Goal: Task Accomplishment & Management: Use online tool/utility

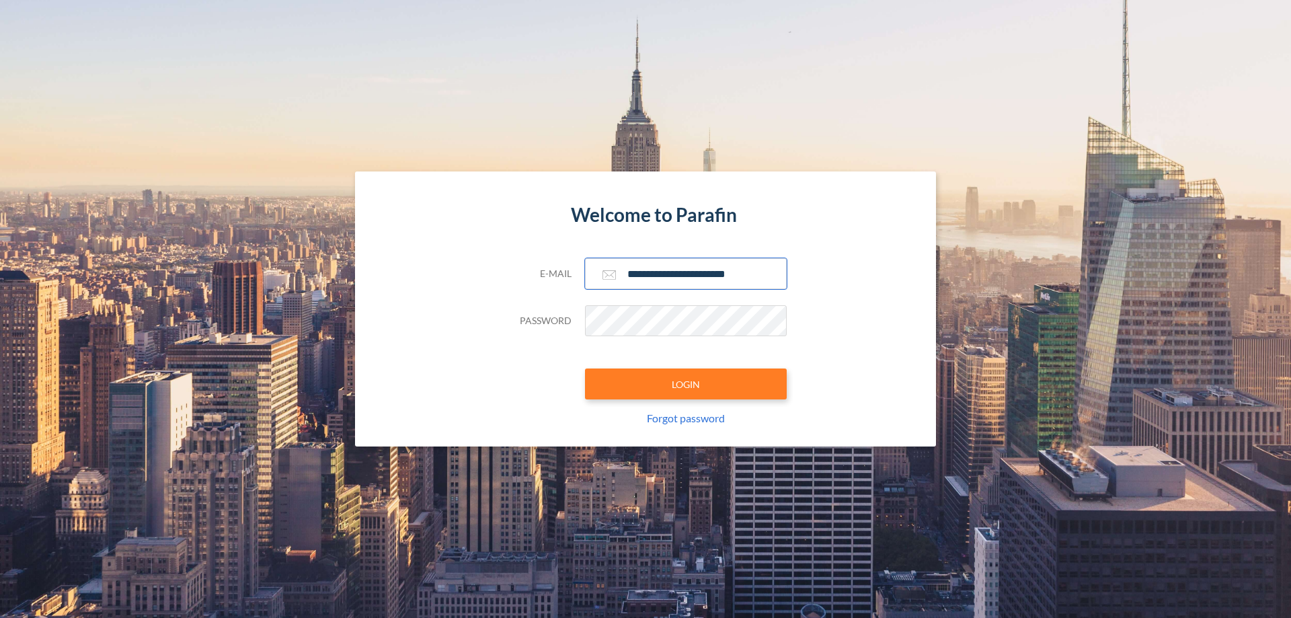
type input "**********"
click at [686, 384] on button "LOGIN" at bounding box center [686, 384] width 202 height 31
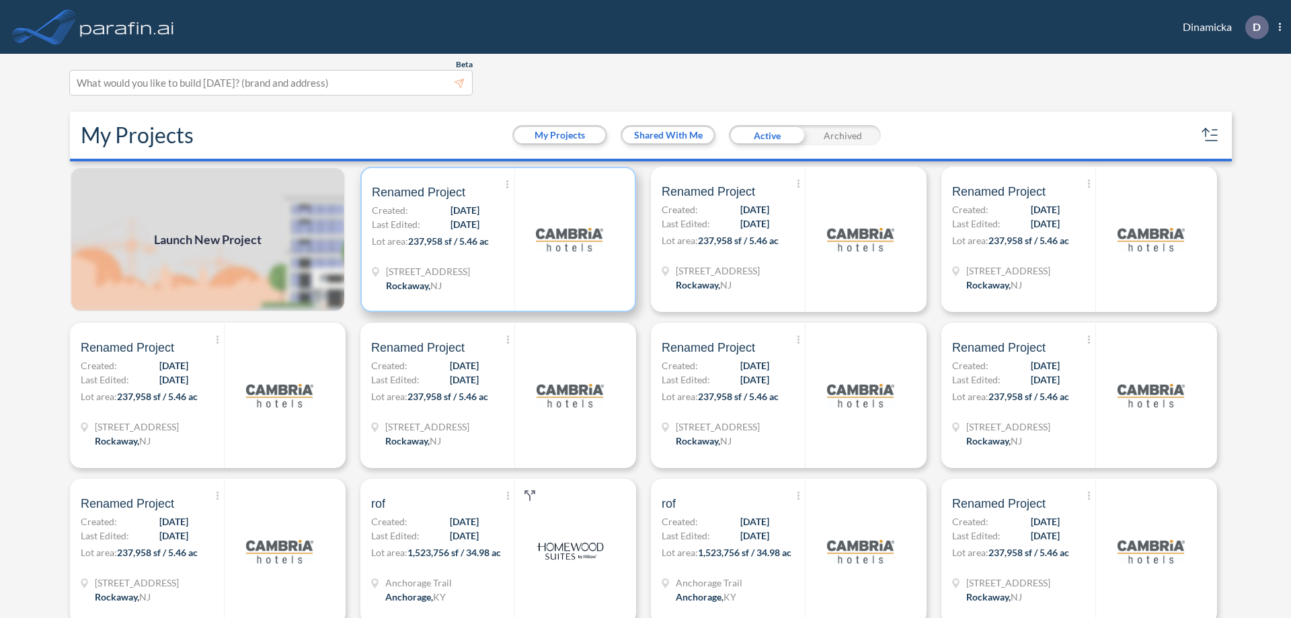
scroll to position [3, 0]
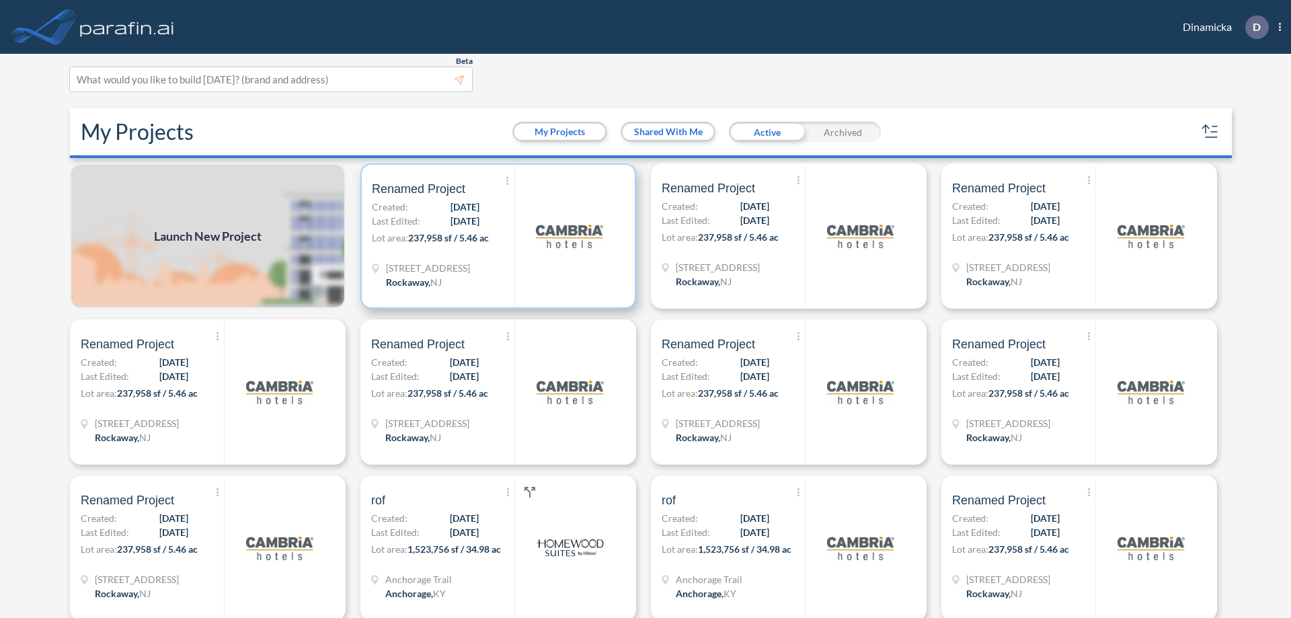
click at [496, 236] on p "Lot area: 237,958 sf / 5.46 ac" at bounding box center [443, 241] width 143 height 20
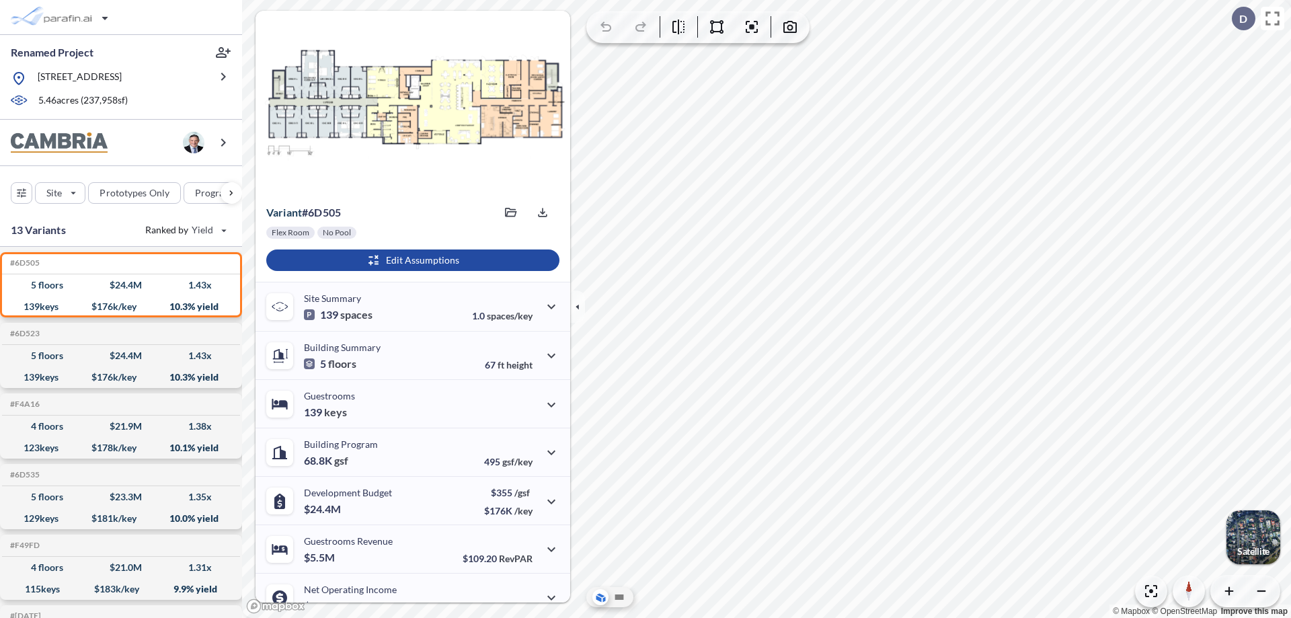
scroll to position [68, 0]
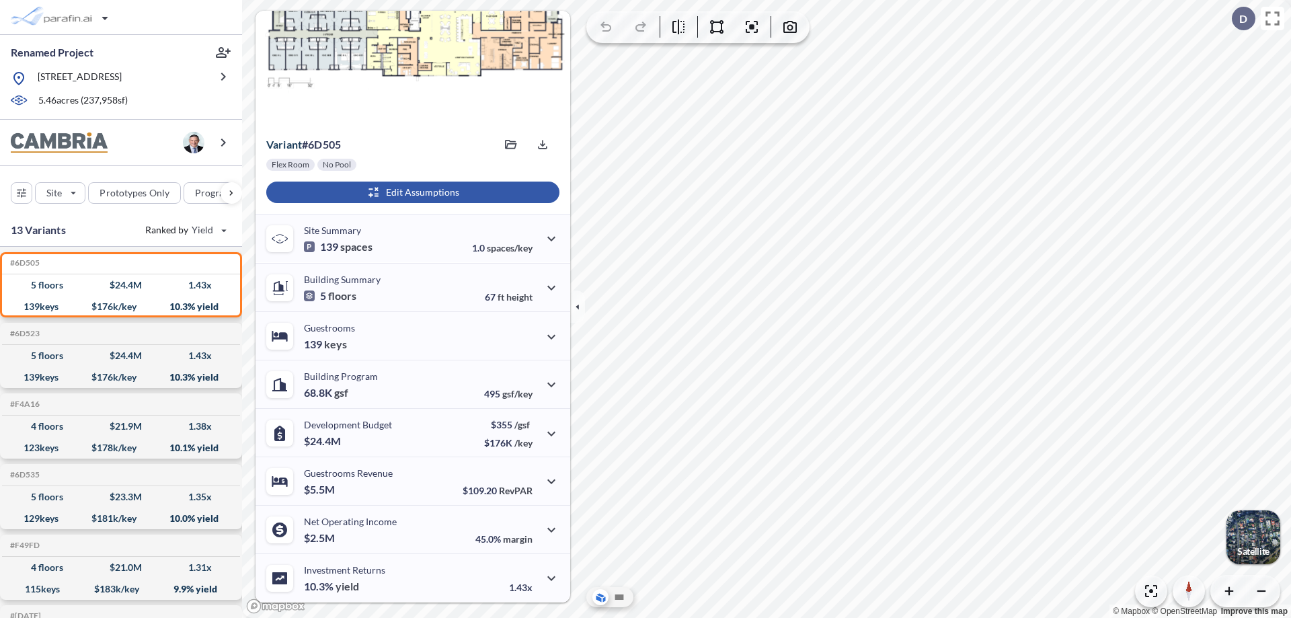
click at [411, 192] on div "button" at bounding box center [412, 193] width 293 height 22
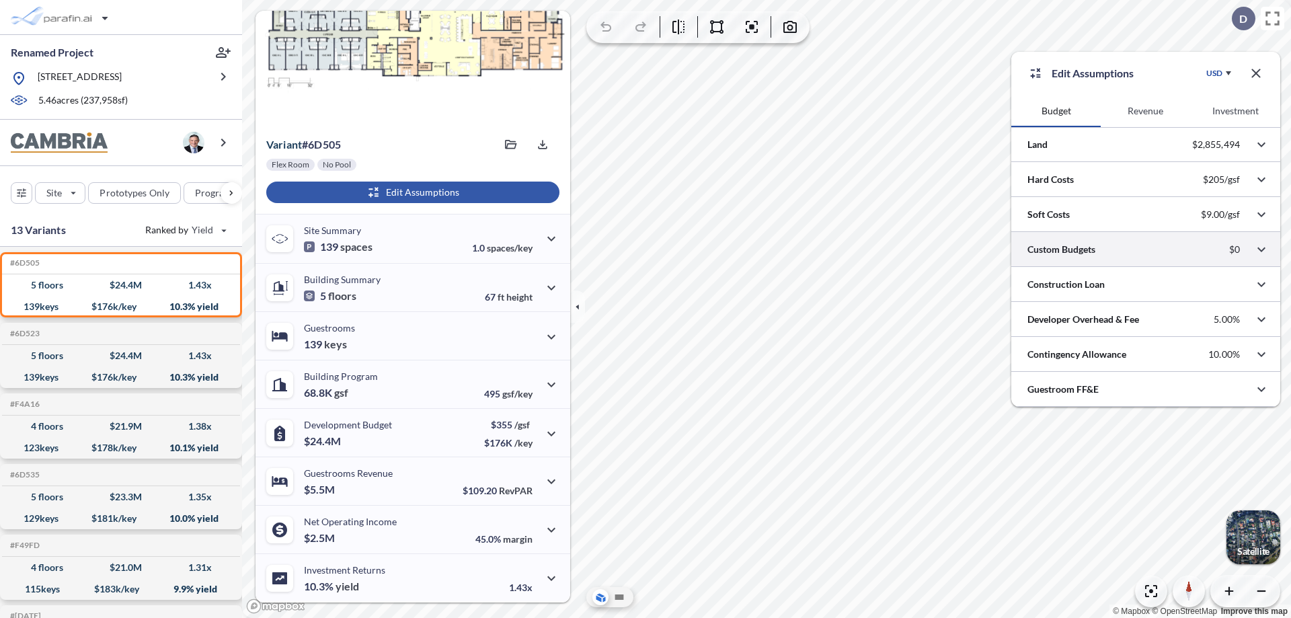
click at [1146, 250] on div at bounding box center [1146, 249] width 269 height 34
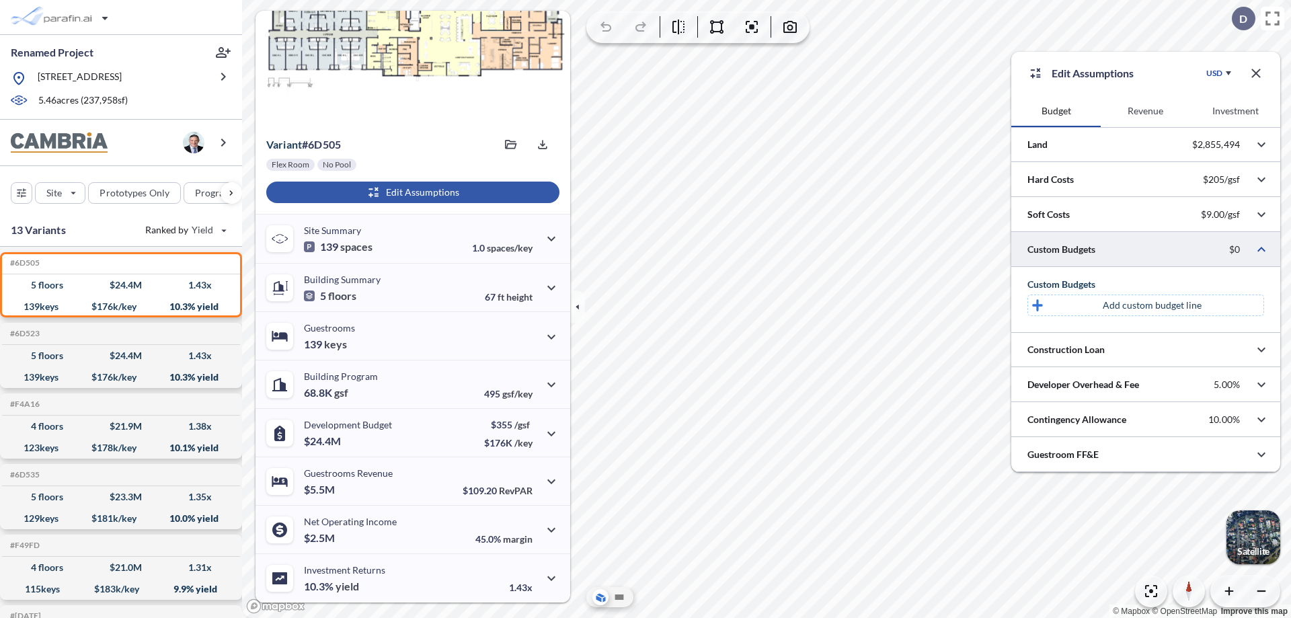
click at [1152, 305] on p "Add custom budget line" at bounding box center [1152, 305] width 99 height 13
